Goal: Find specific page/section: Find specific page/section

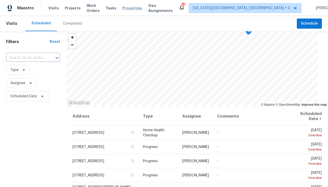
click at [141, 9] on span "Properties" at bounding box center [133, 8] width 20 height 5
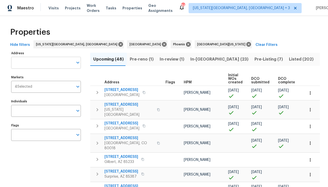
click at [32, 64] on input "Address" at bounding box center [42, 63] width 62 height 12
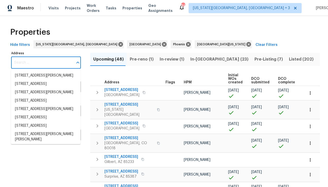
paste input "[STREET_ADDRESS][PERSON_NAME]"
type input "[STREET_ADDRESS][PERSON_NAME]"
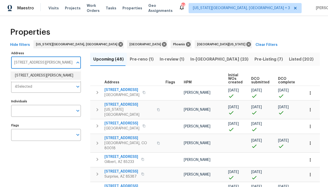
click at [30, 78] on li "[STREET_ADDRESS][PERSON_NAME]" at bounding box center [46, 76] width 70 height 8
